Goal: Task Accomplishment & Management: Use online tool/utility

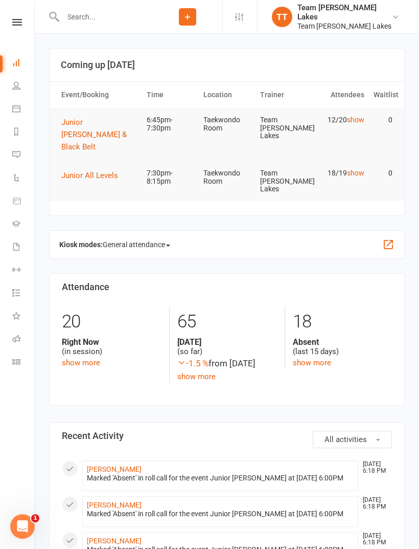
click at [19, 105] on icon at bounding box center [16, 108] width 8 height 8
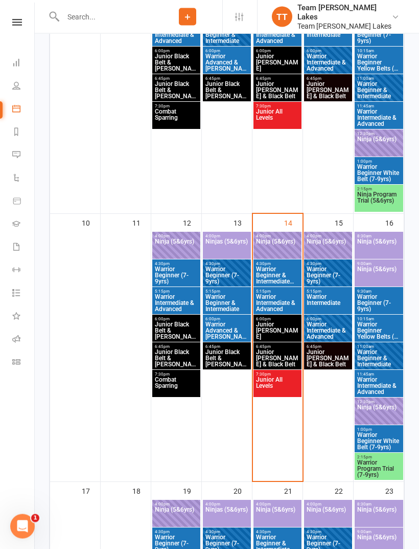
scroll to position [577, 0]
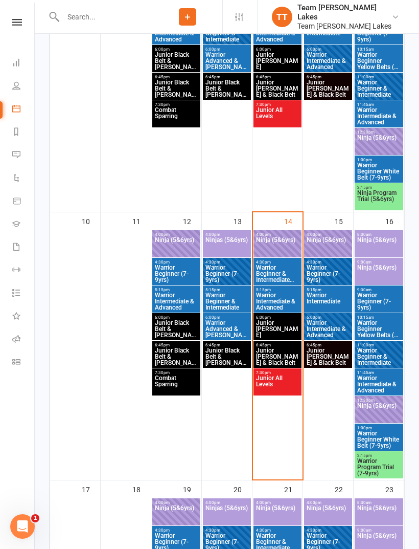
click at [292, 356] on span "Junior [PERSON_NAME] & Black Belt" at bounding box center [278, 356] width 44 height 18
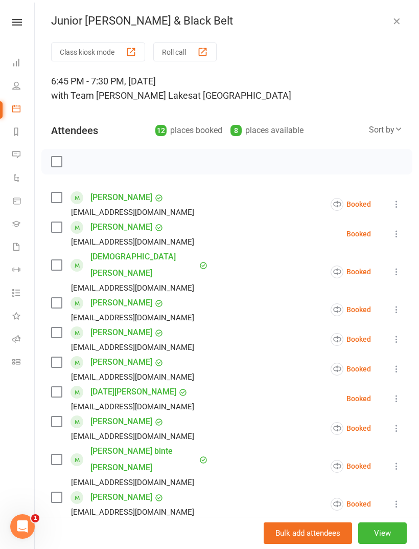
click at [188, 45] on button "Roll call" at bounding box center [184, 51] width 63 height 19
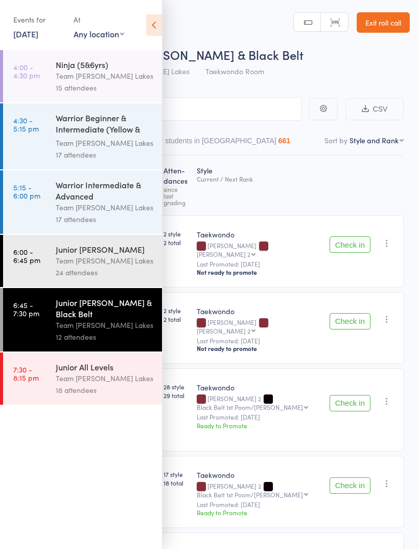
click at [158, 29] on icon at bounding box center [154, 24] width 16 height 21
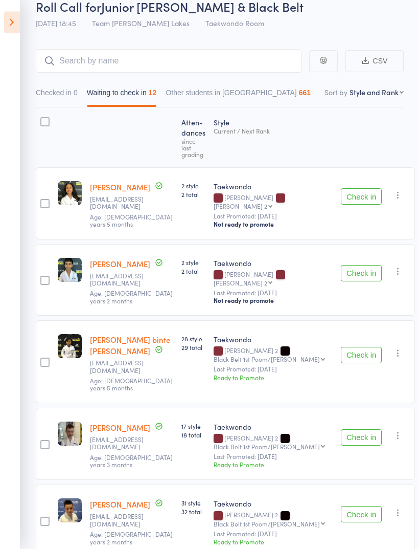
scroll to position [49, 0]
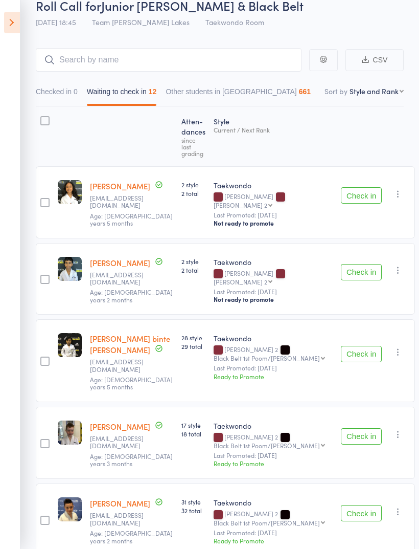
click at [353, 346] on button "Check in" at bounding box center [361, 354] width 41 height 16
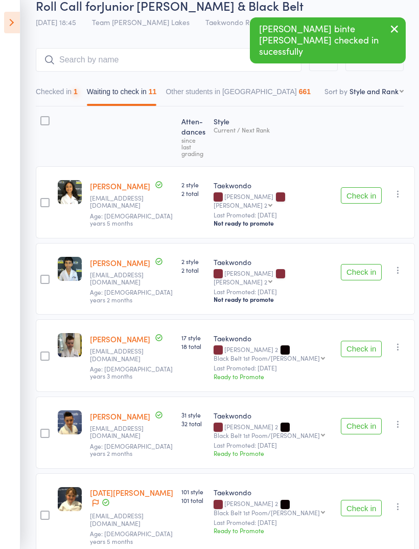
click at [359, 341] on button "Check in" at bounding box center [361, 349] width 41 height 16
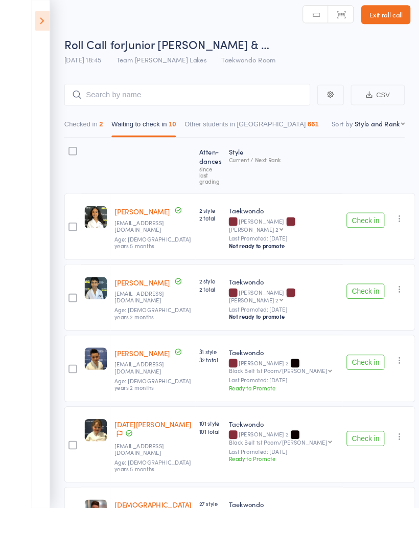
scroll to position [42, 0]
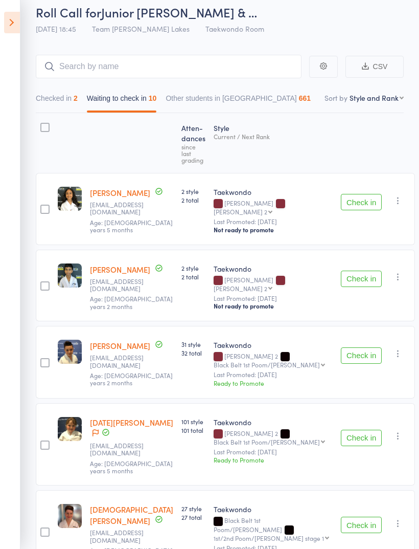
click at [356, 347] on button "Check in" at bounding box center [361, 355] width 41 height 16
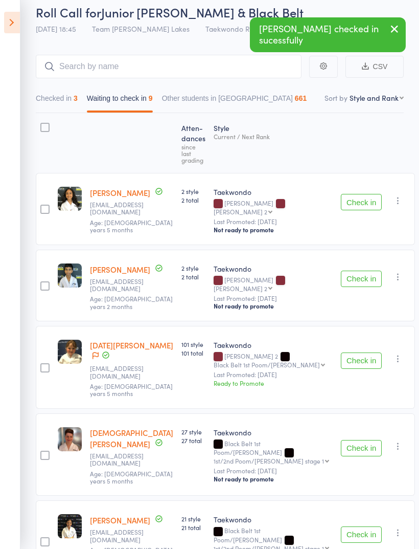
click at [358, 440] on button "Check in" at bounding box center [361, 448] width 41 height 16
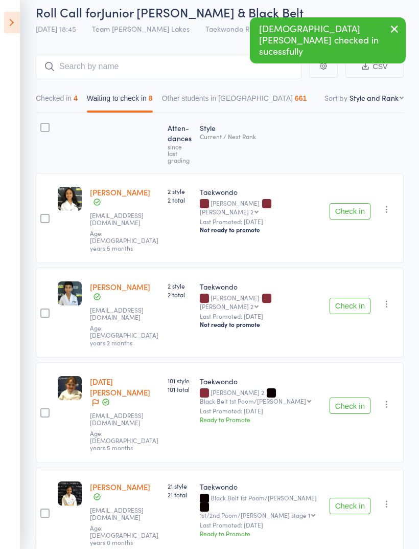
click at [349, 498] on button "Check in" at bounding box center [350, 506] width 41 height 16
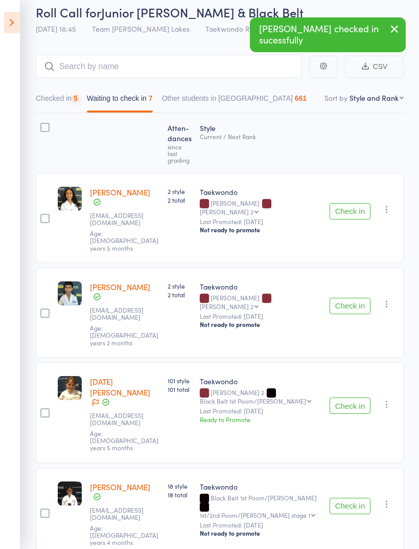
click at [350, 468] on div "Check in Check in Promote Send message Add Note Add Task Add Flag Remove Mark a…" at bounding box center [365, 513] width 78 height 90
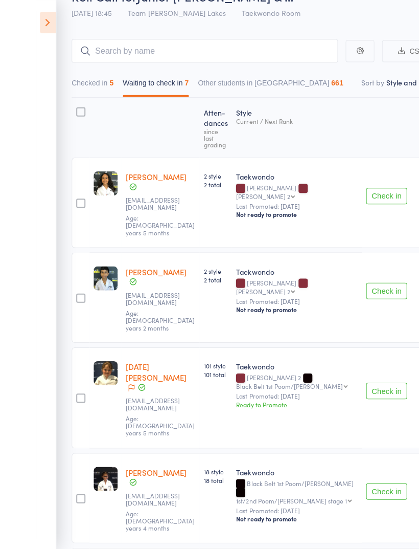
scroll to position [32, 0]
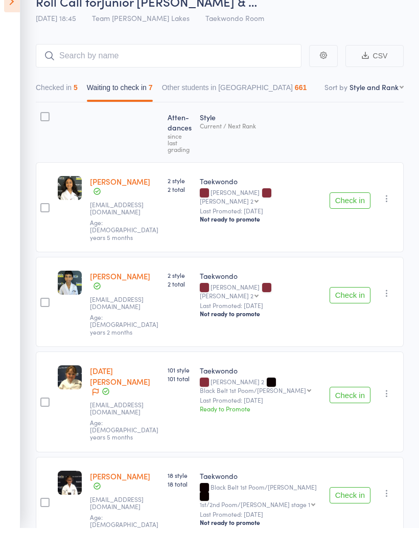
click at [352, 408] on button "Check in" at bounding box center [350, 416] width 41 height 16
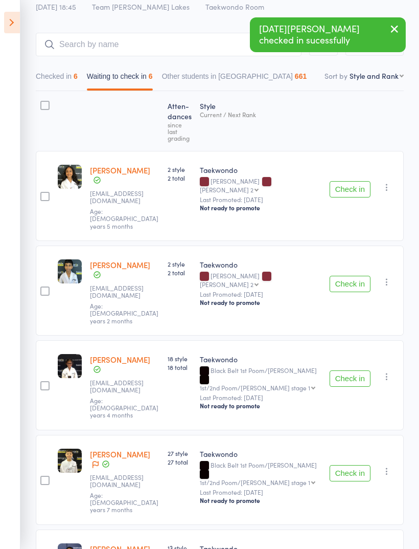
scroll to position [117, 0]
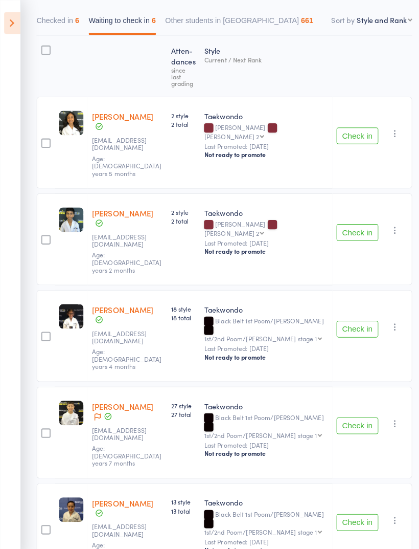
click at [349, 503] on button "Check in" at bounding box center [350, 511] width 41 height 16
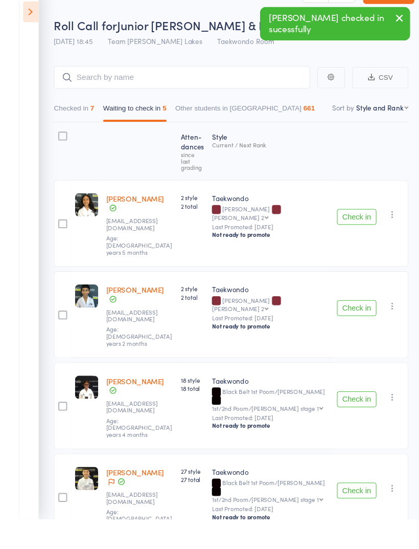
scroll to position [40, 0]
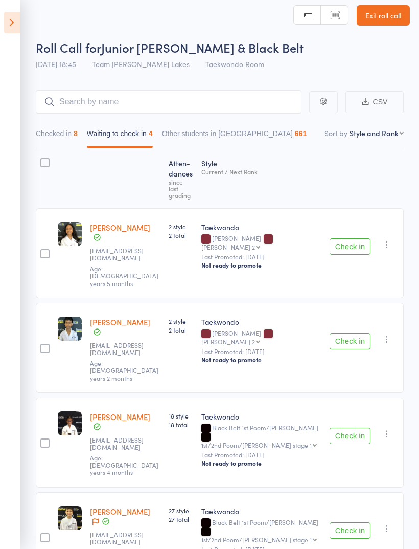
click at [356, 333] on button "Check in" at bounding box center [350, 341] width 41 height 16
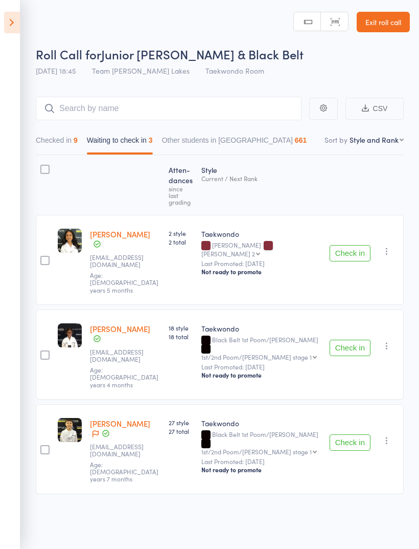
click at [353, 340] on button "Check in" at bounding box center [350, 348] width 41 height 16
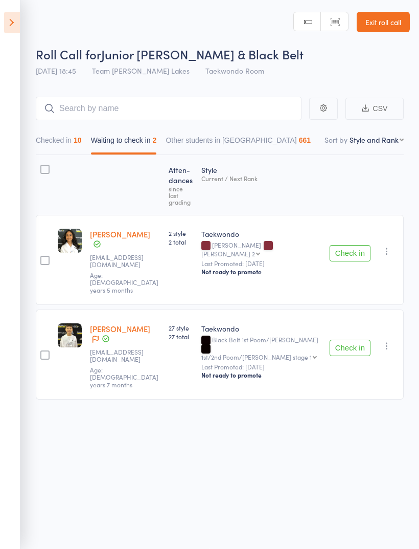
click at [348, 245] on button "Check in" at bounding box center [350, 253] width 41 height 16
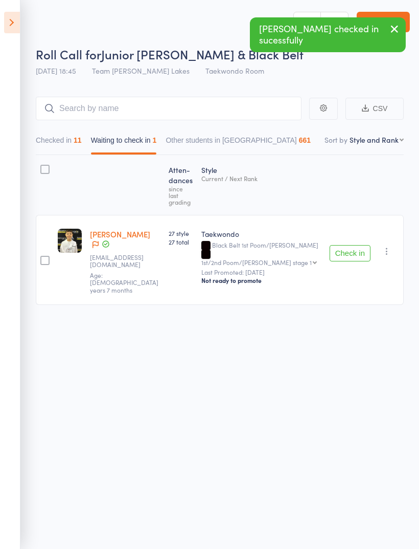
click at [390, 246] on icon "button" at bounding box center [387, 251] width 10 height 10
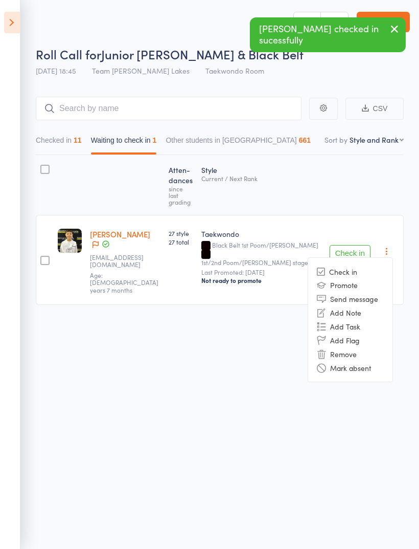
click at [366, 361] on li "Mark absent" at bounding box center [350, 368] width 84 height 14
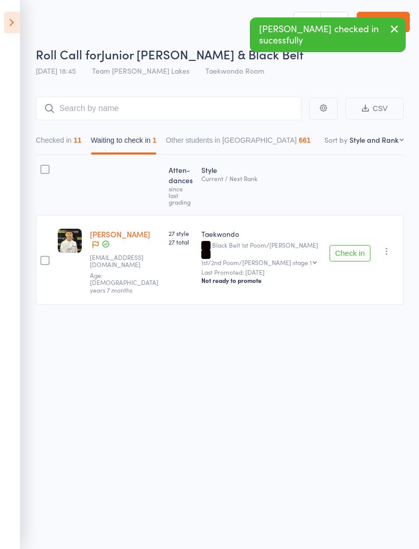
click at [58, 132] on button "Checked in 11" at bounding box center [59, 143] width 46 height 24
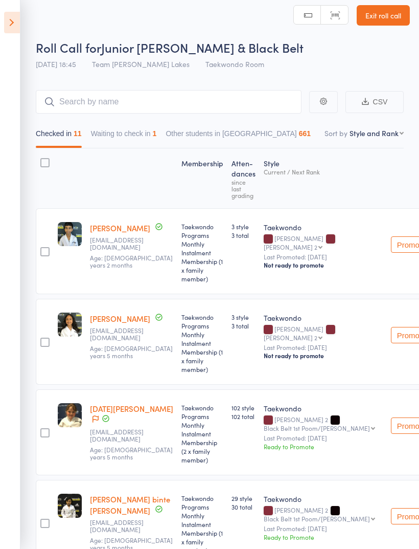
click at [117, 129] on button "Waiting to check in 1" at bounding box center [124, 136] width 66 height 24
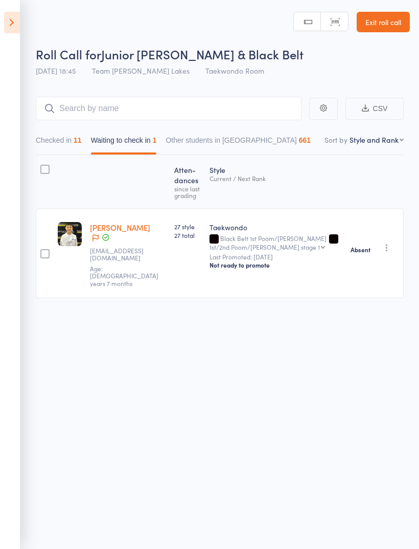
click at [37, 160] on div at bounding box center [45, 182] width 18 height 44
click at [35, 162] on main "CSV Checked in 11 Waiting to check in 1 Other students in Taekwondo 661 Sort by…" at bounding box center [209, 212] width 419 height 262
click at [46, 166] on div at bounding box center [44, 169] width 9 height 9
click at [42, 166] on input "checkbox" at bounding box center [42, 166] width 0 height 0
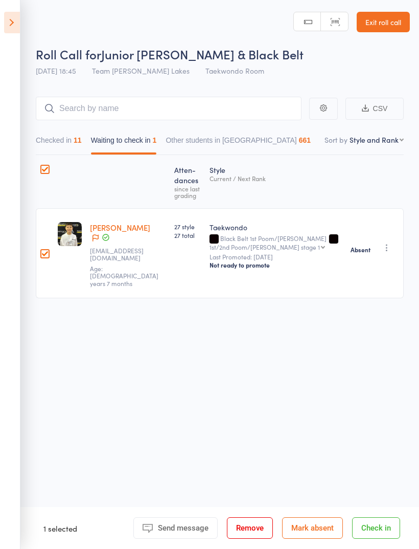
click at [323, 522] on button "Mark absent" at bounding box center [312, 527] width 61 height 21
